Goal: Check status: Check status

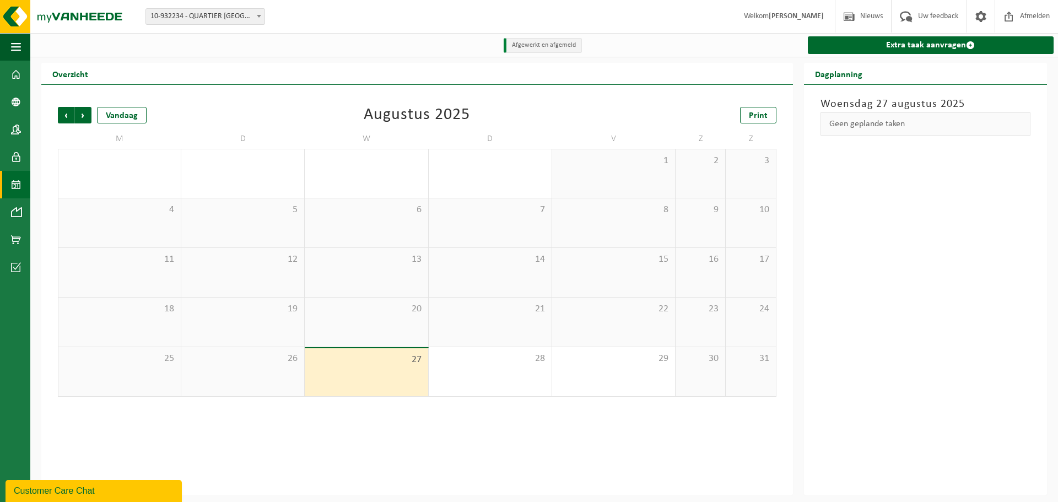
click at [261, 17] on b at bounding box center [259, 16] width 4 height 3
select select "142200"
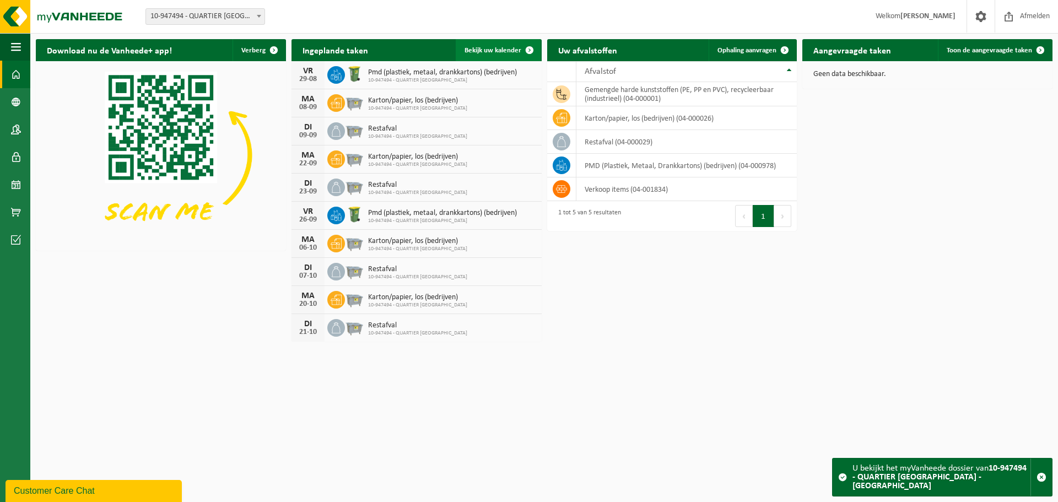
click at [506, 52] on span "Bekijk uw kalender" at bounding box center [492, 50] width 57 height 7
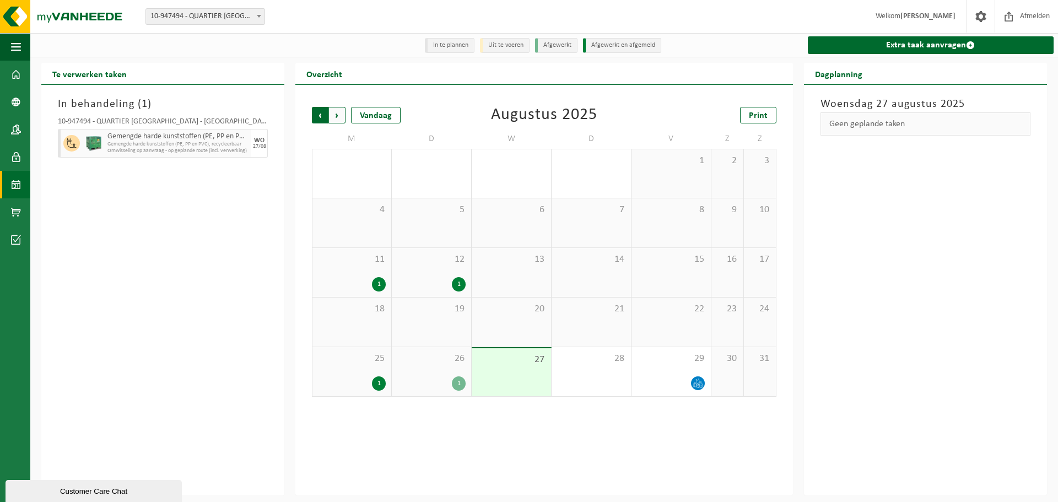
click at [334, 118] on span "Volgende" at bounding box center [337, 115] width 17 height 17
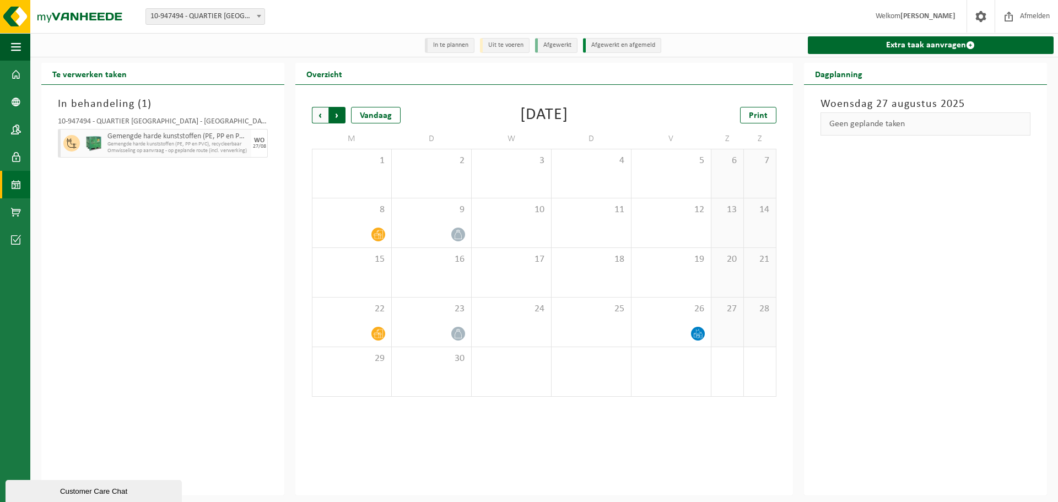
click at [320, 121] on span "Vorige" at bounding box center [320, 115] width 17 height 17
